Goal: Contribute content: Add original content to the website for others to see

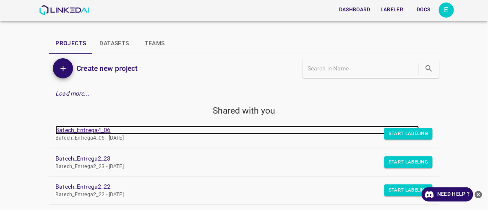
click at [96, 131] on link "Batech_Entrega4_06" at bounding box center [237, 130] width 364 height 9
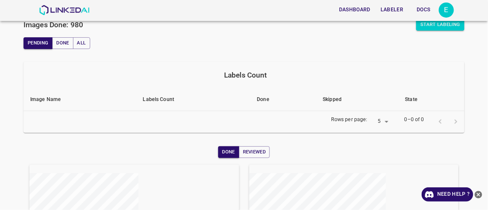
scroll to position [38, 0]
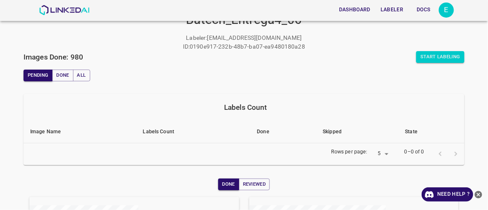
click at [400, 8] on button "Labeler" at bounding box center [391, 10] width 29 height 14
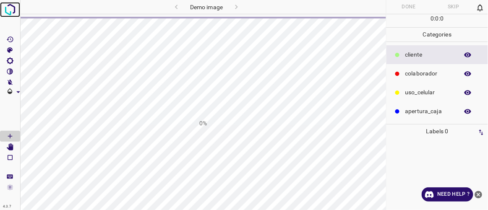
click at [13, 10] on img at bounding box center [10, 9] width 15 height 15
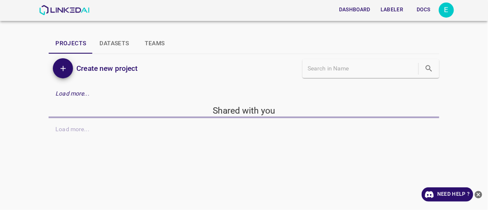
click at [392, 6] on button "Labeler" at bounding box center [391, 10] width 29 height 14
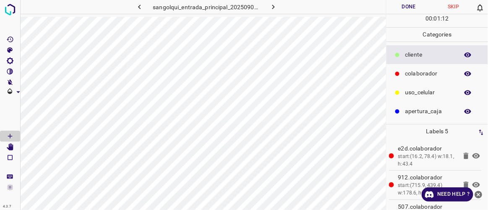
click at [419, 7] on button "Done" at bounding box center [409, 7] width 44 height 14
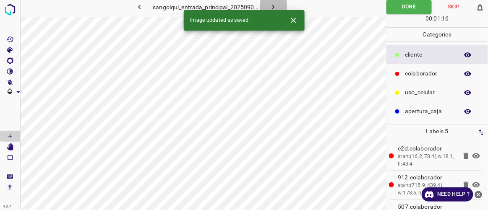
click at [277, 8] on icon "button" at bounding box center [273, 7] width 9 height 9
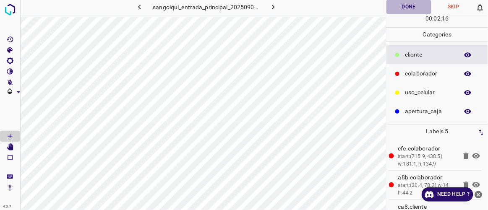
click at [416, 8] on button "Done" at bounding box center [409, 7] width 44 height 14
click at [278, 6] on button "button" at bounding box center [273, 7] width 27 height 14
click at [409, 12] on button "Done" at bounding box center [409, 7] width 44 height 14
click at [276, 7] on icon "button" at bounding box center [273, 7] width 9 height 9
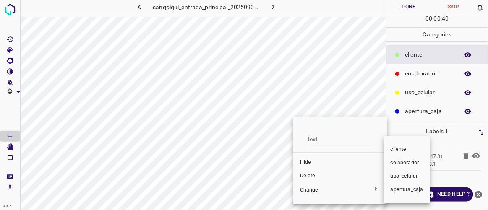
click at [403, 161] on span "colaborador" at bounding box center [407, 164] width 33 height 8
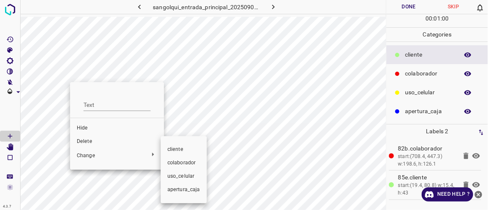
click at [181, 167] on li "colaborador" at bounding box center [184, 163] width 46 height 13
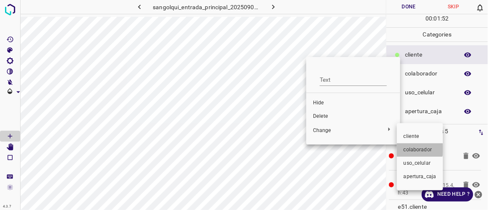
click at [413, 149] on span "colaborador" at bounding box center [420, 151] width 33 height 8
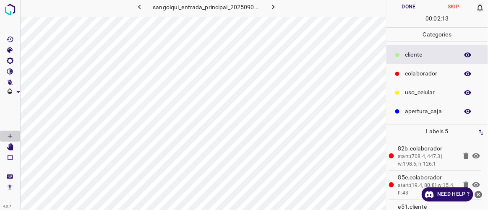
click at [395, 8] on button "Done" at bounding box center [409, 7] width 44 height 14
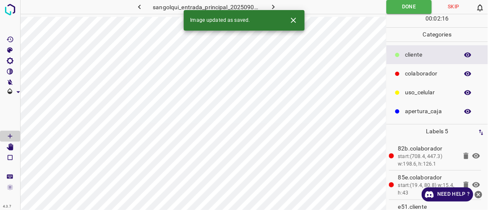
click at [277, 4] on icon "button" at bounding box center [273, 7] width 9 height 9
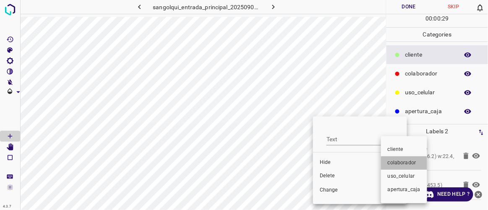
click at [407, 162] on span "colaborador" at bounding box center [404, 164] width 33 height 8
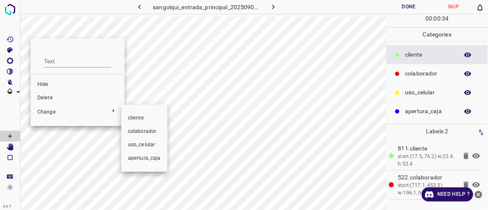
click at [143, 131] on span "colaborador" at bounding box center [144, 132] width 33 height 8
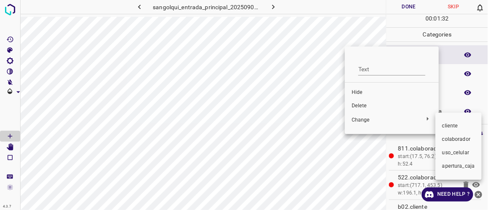
click at [450, 141] on span "colaborador" at bounding box center [458, 140] width 33 height 8
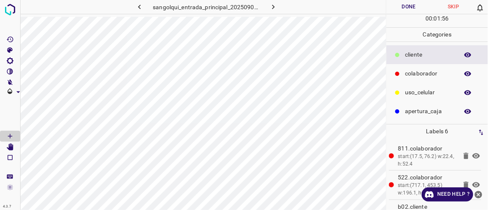
click at [411, 8] on button "Done" at bounding box center [409, 7] width 44 height 14
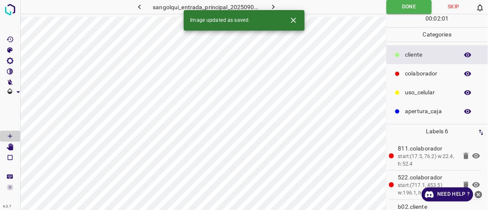
click at [273, 5] on icon "button" at bounding box center [273, 7] width 9 height 9
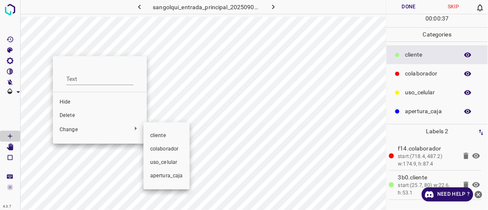
click at [162, 147] on span "colaborador" at bounding box center [166, 150] width 33 height 8
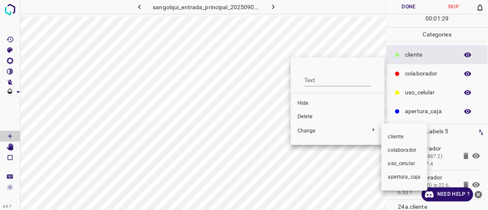
click at [394, 148] on span "colaborador" at bounding box center [404, 151] width 33 height 8
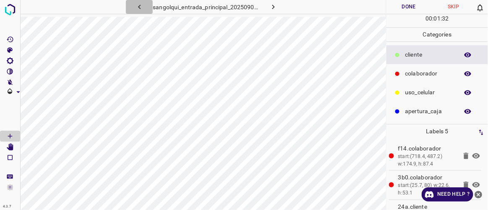
click at [139, 7] on icon "button" at bounding box center [139, 7] width 9 height 9
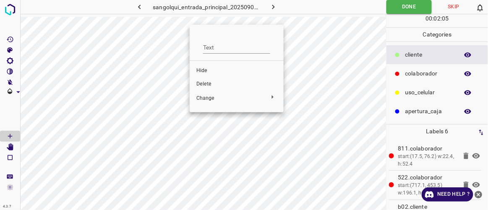
click at [212, 86] on span "Delete" at bounding box center [236, 85] width 81 height 8
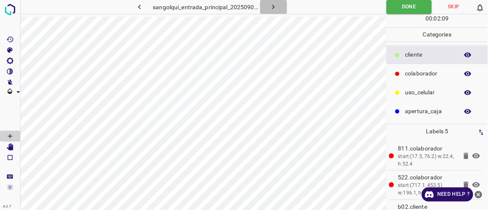
click at [276, 6] on icon "button" at bounding box center [273, 7] width 9 height 9
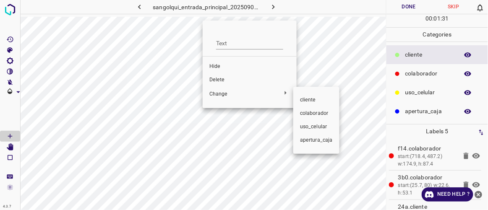
click at [314, 113] on span "colaborador" at bounding box center [316, 114] width 33 height 8
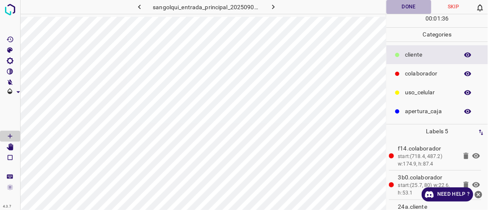
click at [399, 5] on button "Done" at bounding box center [409, 7] width 44 height 14
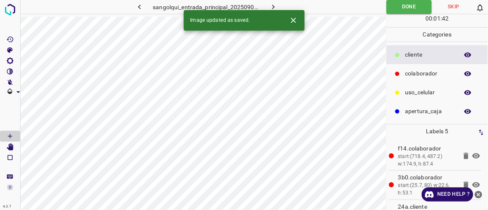
click at [276, 5] on icon "button" at bounding box center [273, 7] width 9 height 9
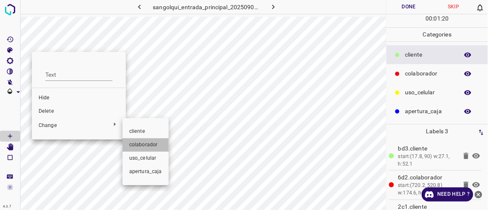
click at [145, 144] on span "colaborador" at bounding box center [145, 145] width 33 height 8
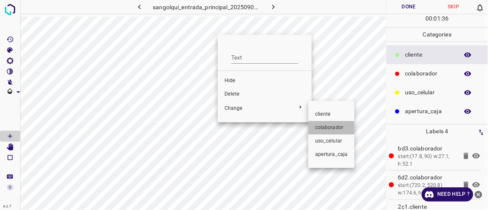
click at [324, 128] on span "colaborador" at bounding box center [331, 128] width 33 height 8
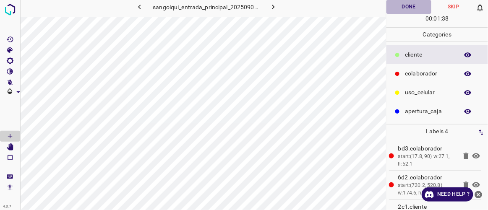
click at [402, 10] on button "Done" at bounding box center [409, 7] width 44 height 14
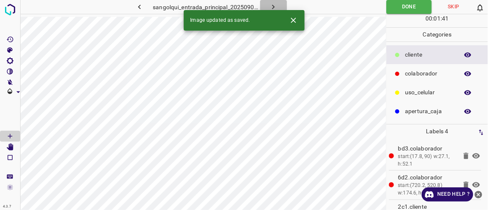
click at [277, 10] on icon "button" at bounding box center [273, 7] width 9 height 9
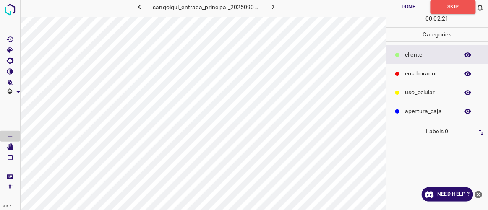
click at [271, 8] on icon "button" at bounding box center [273, 7] width 9 height 9
click at [280, 5] on button "button" at bounding box center [273, 7] width 27 height 14
click at [273, 6] on icon "button" at bounding box center [273, 7] width 3 height 5
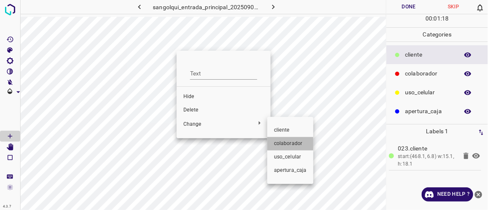
click at [277, 144] on span "colaborador" at bounding box center [290, 144] width 33 height 8
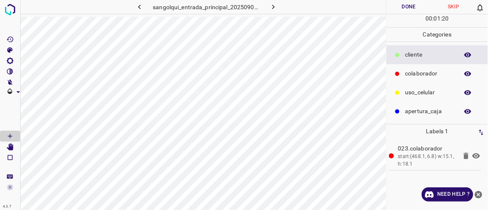
click at [417, 8] on button "Done" at bounding box center [409, 7] width 44 height 14
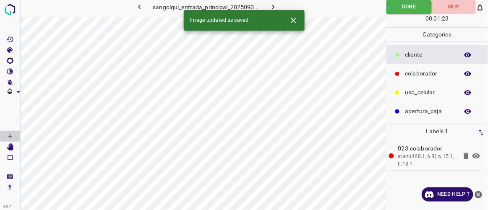
click at [457, 2] on button "Skip" at bounding box center [454, 7] width 44 height 14
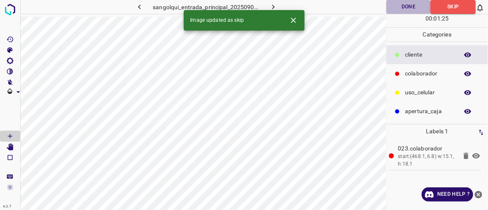
click at [421, 8] on button "Done" at bounding box center [409, 7] width 44 height 14
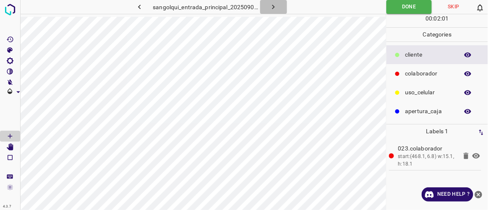
click at [275, 7] on icon "button" at bounding box center [273, 7] width 9 height 9
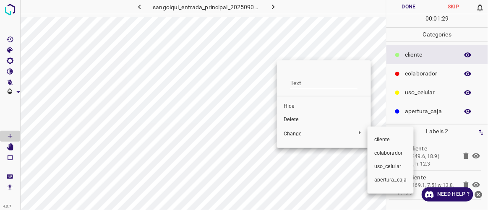
click at [379, 155] on span "colaborador" at bounding box center [390, 154] width 33 height 8
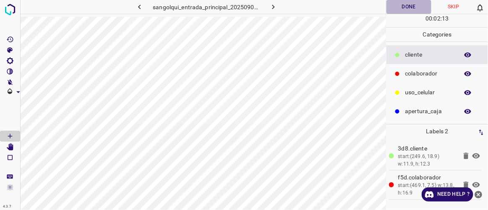
click at [426, 6] on button "Done" at bounding box center [409, 7] width 44 height 14
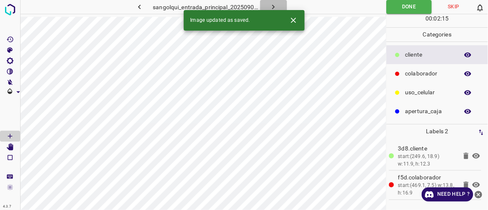
click at [280, 5] on button "button" at bounding box center [273, 7] width 27 height 14
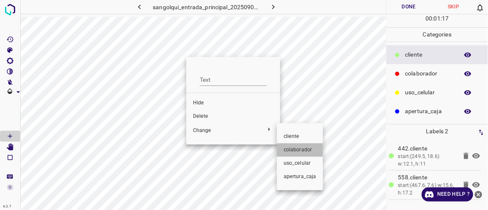
click at [297, 149] on span "colaborador" at bounding box center [300, 151] width 33 height 8
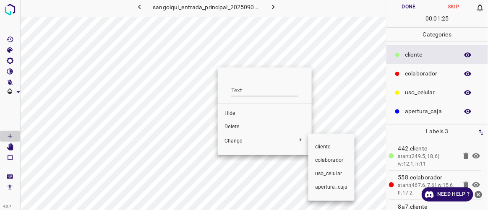
click at [315, 156] on li "colaborador" at bounding box center [332, 160] width 46 height 13
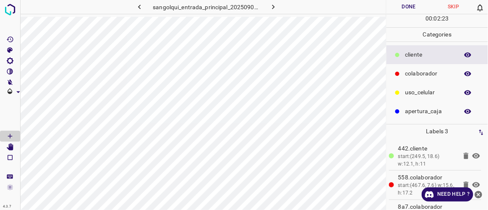
click at [414, 8] on button "Done" at bounding box center [409, 7] width 44 height 14
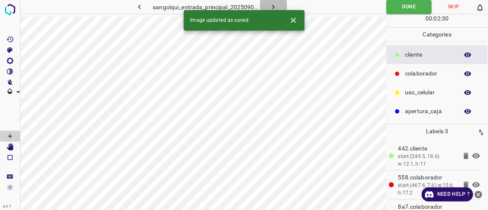
click at [274, 5] on icon "button" at bounding box center [273, 7] width 9 height 9
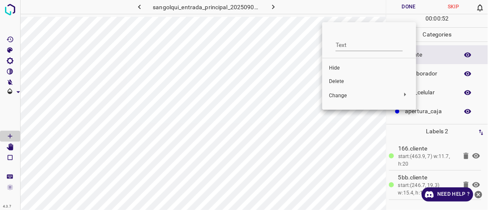
click at [338, 82] on span "Delete" at bounding box center [369, 82] width 81 height 8
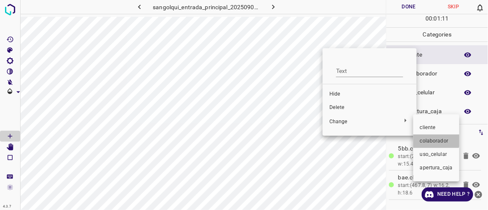
click at [428, 138] on span "colaborador" at bounding box center [436, 142] width 33 height 8
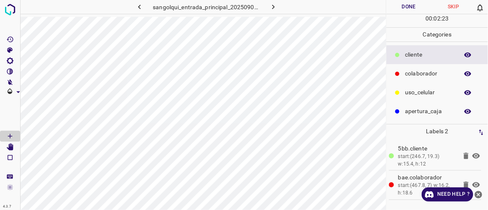
click at [404, 5] on button "Done" at bounding box center [409, 7] width 44 height 14
click at [279, 10] on button "button" at bounding box center [273, 7] width 27 height 14
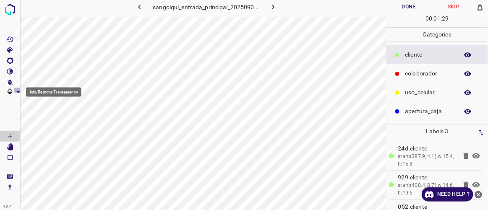
click at [18, 91] on icon "Add/Remove Transparency" at bounding box center [18, 92] width 4 height 2
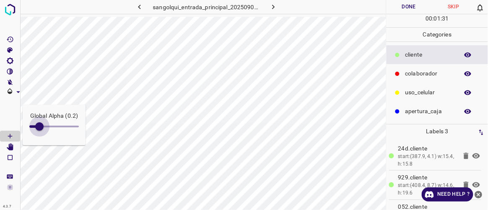
type input "0"
drag, startPoint x: 52, startPoint y: 127, endPoint x: 18, endPoint y: 129, distance: 34.5
click at [18, 129] on div "Global Alpha (0)" at bounding box center [10, 105] width 21 height 210
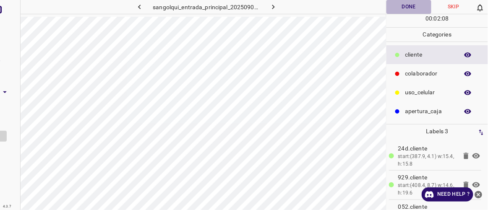
click at [423, 7] on button "Done" at bounding box center [409, 7] width 44 height 14
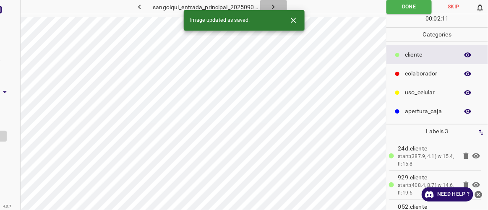
click at [278, 4] on button "button" at bounding box center [273, 7] width 27 height 14
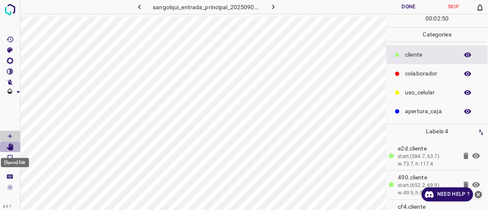
click at [13, 147] on icon "[Space] Edit" at bounding box center [10, 148] width 8 height 8
click at [13, 133] on icon "[Space] Draw" at bounding box center [10, 137] width 8 height 8
click at [13, 148] on icon "[Space] Edit" at bounding box center [10, 148] width 7 height 8
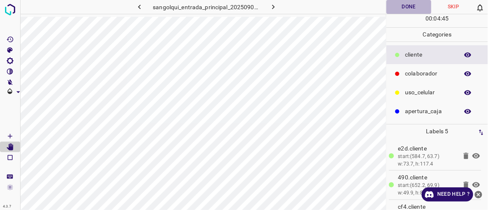
click at [408, 6] on button "Done" at bounding box center [409, 7] width 44 height 14
click at [281, 5] on button "button" at bounding box center [273, 7] width 27 height 14
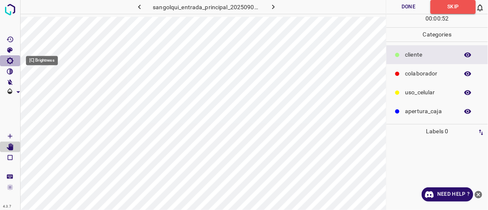
click at [13, 62] on icon "[C] Brightness" at bounding box center [10, 61] width 8 height 8
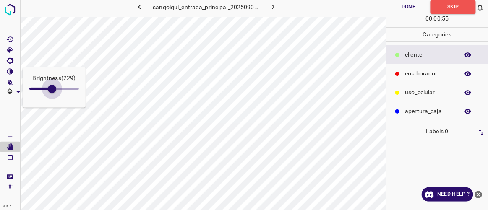
drag, startPoint x: 40, startPoint y: 85, endPoint x: 52, endPoint y: 92, distance: 14.1
click at [52, 92] on span at bounding box center [52, 89] width 8 height 8
type input "236"
click at [15, 136] on Draw"] "[Space] Draw" at bounding box center [10, 136] width 20 height 11
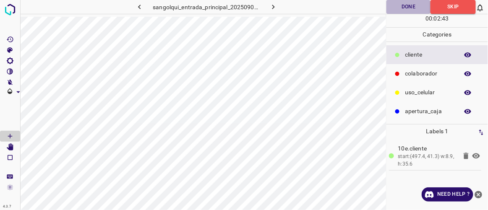
click at [406, 6] on button "Done" at bounding box center [409, 7] width 44 height 14
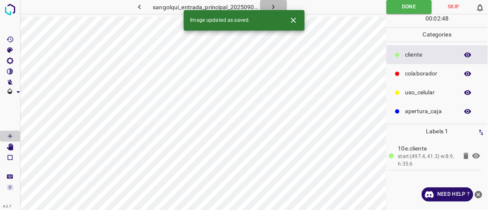
click at [277, 4] on icon "button" at bounding box center [273, 7] width 9 height 9
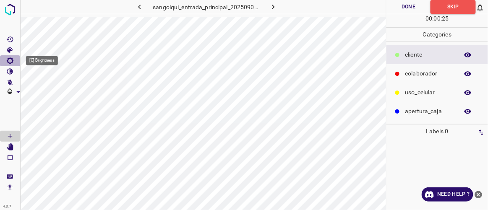
click at [11, 60] on icon "[C] Brightness" at bounding box center [10, 61] width 8 height 8
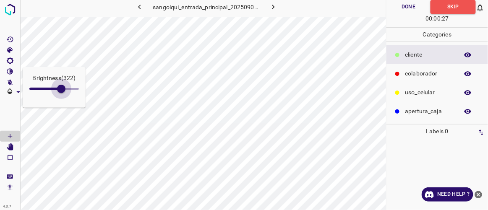
drag, startPoint x: 42, startPoint y: 91, endPoint x: 61, endPoint y: 104, distance: 23.4
click at [61, 104] on div "Brightness ( 322 )" at bounding box center [54, 87] width 63 height 41
type input "329"
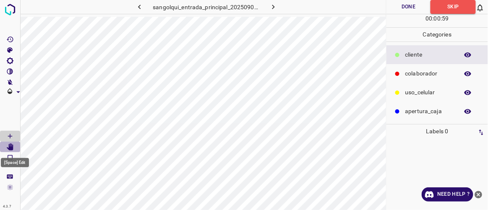
click at [11, 149] on icon "[Space] Edit" at bounding box center [10, 148] width 7 height 8
drag, startPoint x: 15, startPoint y: 136, endPoint x: 17, endPoint y: 141, distance: 6.0
click at [15, 136] on Draw"] "[Space] Draw" at bounding box center [10, 136] width 20 height 11
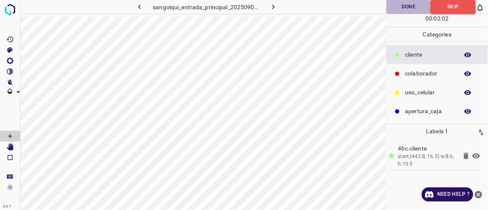
click at [401, 8] on button "Done" at bounding box center [409, 7] width 44 height 14
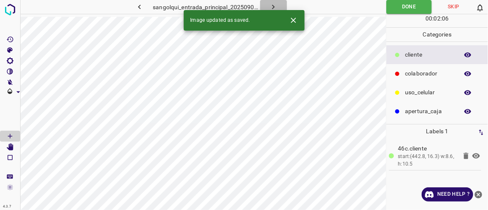
click at [278, 7] on button "button" at bounding box center [273, 7] width 27 height 14
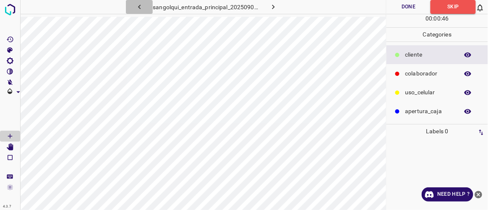
click at [141, 6] on icon "button" at bounding box center [139, 7] width 9 height 9
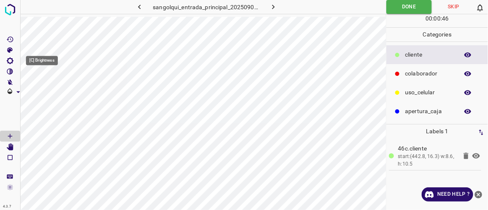
click at [15, 59] on Brightness"] "[C] Brightness" at bounding box center [10, 60] width 20 height 11
type input "225"
drag, startPoint x: 39, startPoint y: 88, endPoint x: 52, endPoint y: 92, distance: 13.6
click at [52, 92] on span at bounding box center [51, 89] width 8 height 8
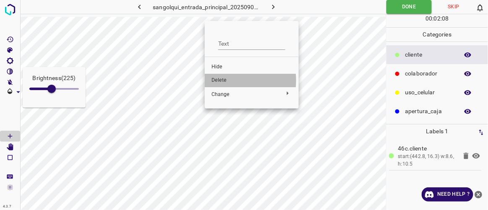
click at [228, 81] on span "Delete" at bounding box center [252, 81] width 81 height 8
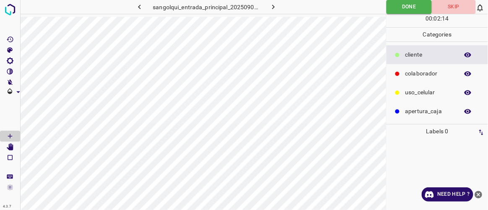
click at [456, 7] on button "Skip" at bounding box center [454, 7] width 44 height 14
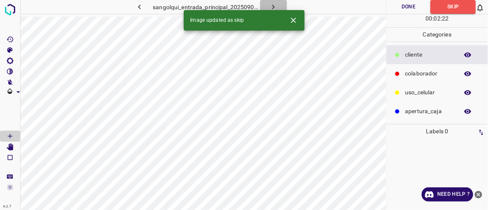
click at [279, 5] on button "button" at bounding box center [273, 7] width 27 height 14
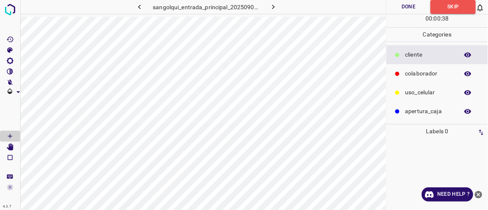
click at [272, 5] on icon "button" at bounding box center [273, 7] width 9 height 9
click at [460, 7] on button "Skip" at bounding box center [454, 7] width 44 height 14
click at [277, 5] on icon "button" at bounding box center [273, 7] width 9 height 9
click at [142, 4] on icon "button" at bounding box center [139, 7] width 9 height 9
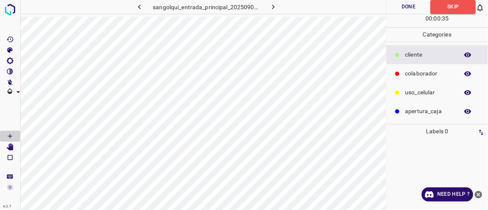
click at [142, 4] on icon "button" at bounding box center [139, 7] width 9 height 9
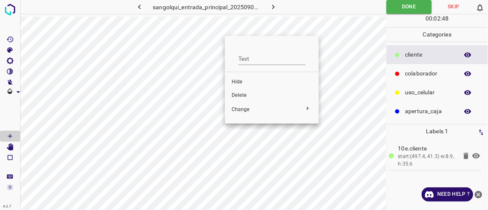
click at [246, 95] on span "Delete" at bounding box center [272, 96] width 81 height 8
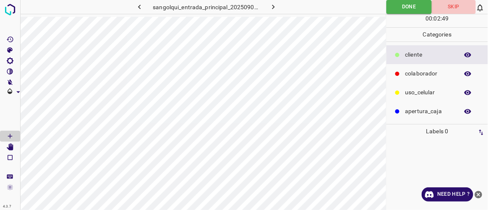
click at [462, 5] on button "Skip" at bounding box center [454, 7] width 44 height 14
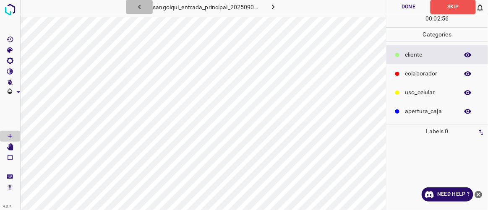
click at [139, 9] on icon "button" at bounding box center [139, 7] width 9 height 9
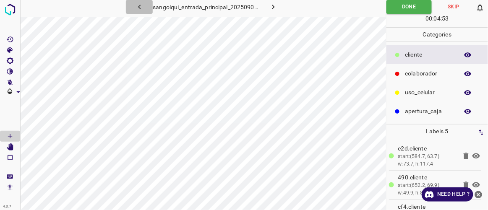
click at [140, 8] on icon "button" at bounding box center [139, 7] width 3 height 5
click at [277, 7] on icon "button" at bounding box center [273, 7] width 9 height 9
click at [276, 9] on icon "button" at bounding box center [273, 7] width 9 height 9
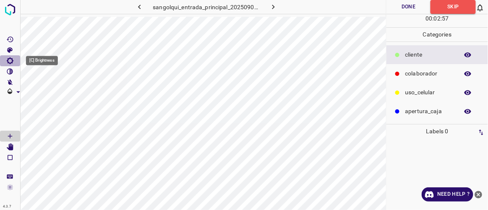
click at [14, 59] on Brightness"] "[C] Brightness" at bounding box center [10, 60] width 20 height 11
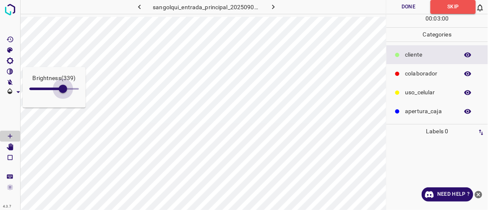
drag, startPoint x: 39, startPoint y: 90, endPoint x: 59, endPoint y: 95, distance: 20.4
click at [60, 93] on span at bounding box center [63, 89] width 8 height 8
type input "165"
drag, startPoint x: 56, startPoint y: 92, endPoint x: 46, endPoint y: 88, distance: 11.1
click at [46, 88] on span at bounding box center [46, 89] width 8 height 8
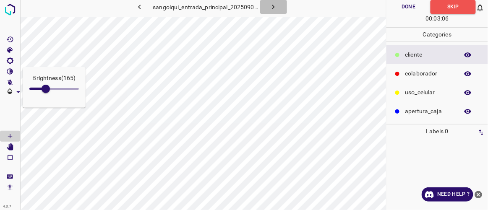
click at [278, 8] on button "button" at bounding box center [273, 7] width 27 height 14
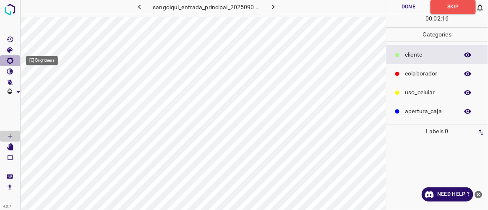
click at [13, 62] on icon "[C] Brightness" at bounding box center [10, 61] width 8 height 8
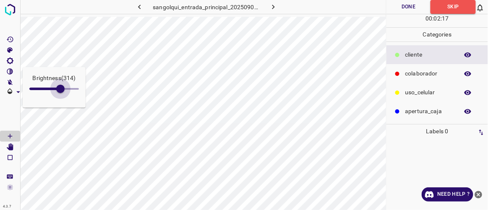
type input "352"
drag, startPoint x: 54, startPoint y: 97, endPoint x: 64, endPoint y: 101, distance: 11.3
click at [64, 101] on div "Brightness ( 352 )" at bounding box center [54, 87] width 63 height 41
click at [275, 7] on icon "button" at bounding box center [273, 7] width 9 height 9
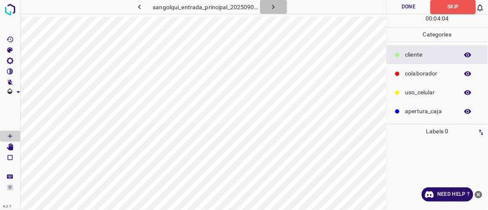
click at [279, 6] on button "button" at bounding box center [273, 7] width 27 height 14
click at [13, 8] on img at bounding box center [10, 9] width 15 height 15
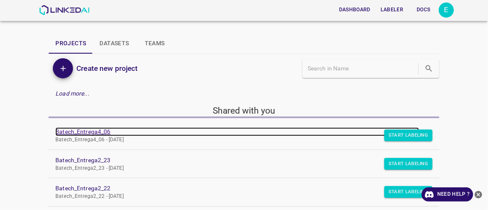
click at [80, 131] on link "Batech_Entrega4_06" at bounding box center [237, 132] width 364 height 9
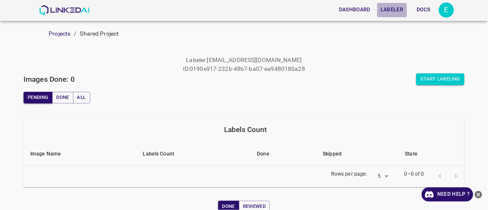
click at [401, 6] on button "Labeler" at bounding box center [391, 10] width 29 height 14
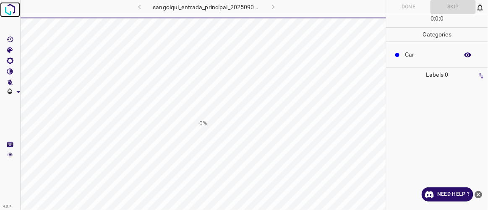
click at [10, 10] on img at bounding box center [10, 9] width 15 height 15
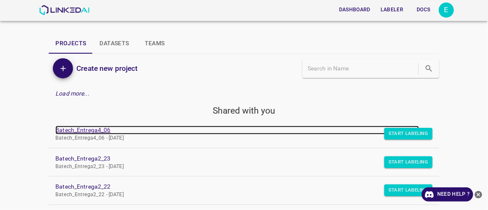
click at [87, 131] on link "Batech_Entrega4_06" at bounding box center [237, 130] width 364 height 9
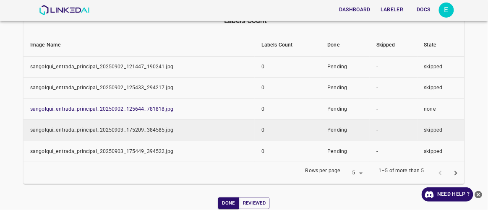
scroll to position [110, 0]
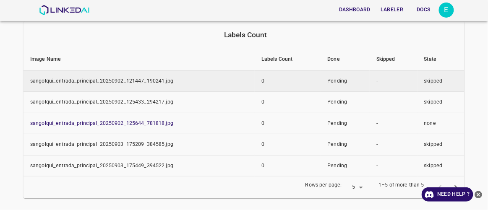
click at [77, 80] on td "sangolqui_entrada_principal_20250902_121447_190241.jpg" at bounding box center [139, 81] width 231 height 21
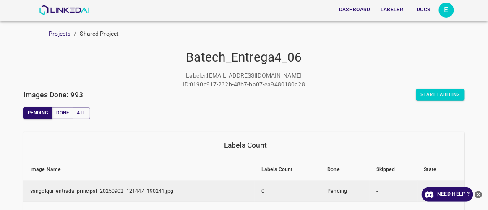
scroll to position [0, 0]
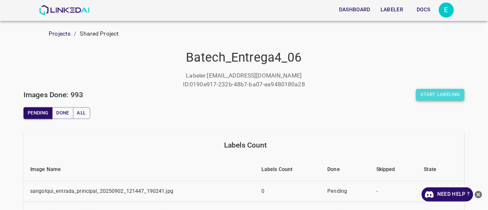
click at [432, 93] on button "Start Labeling" at bounding box center [440, 95] width 48 height 12
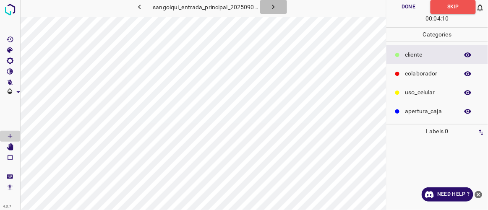
click at [271, 10] on icon "button" at bounding box center [273, 7] width 9 height 9
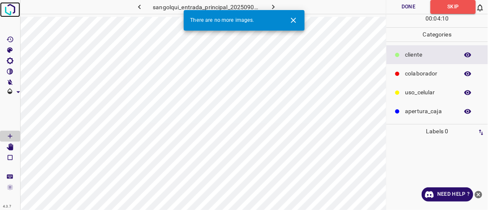
click at [8, 8] on img at bounding box center [10, 9] width 15 height 15
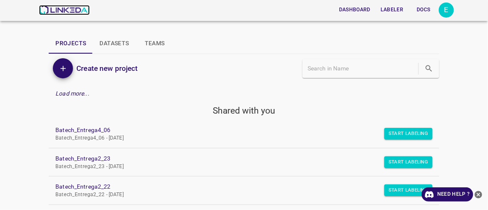
click at [52, 14] on img at bounding box center [64, 10] width 51 height 10
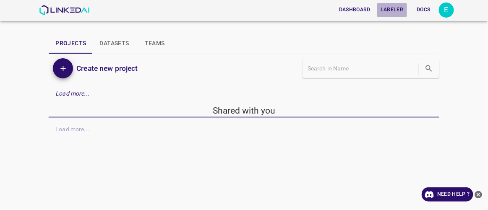
click at [395, 10] on button "Labeler" at bounding box center [391, 10] width 29 height 14
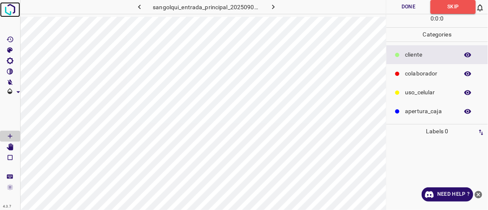
click at [8, 10] on img at bounding box center [10, 9] width 15 height 15
